Goal: Use online tool/utility: Utilize a website feature to perform a specific function

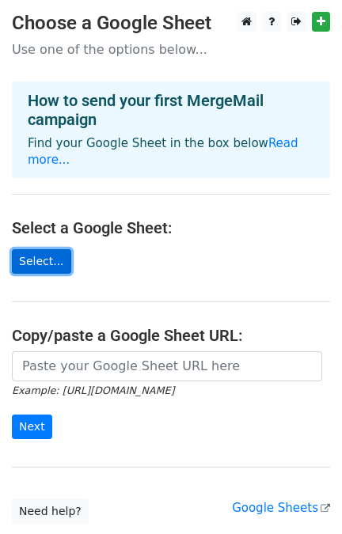
click at [50, 249] on link "Select..." at bounding box center [41, 261] width 59 height 25
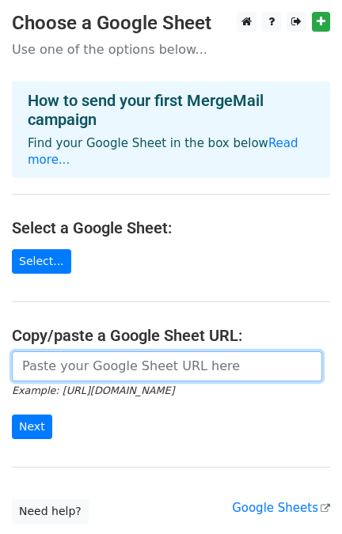
click at [65, 351] on input "url" at bounding box center [167, 366] width 310 height 30
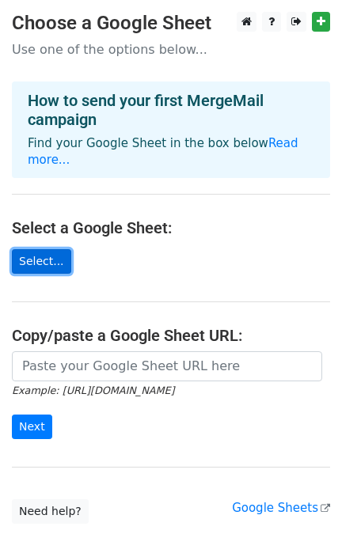
click at [39, 249] on link "Select..." at bounding box center [41, 261] width 59 height 25
click at [25, 250] on link "Select..." at bounding box center [41, 261] width 59 height 25
